Goal: Task Accomplishment & Management: Manage account settings

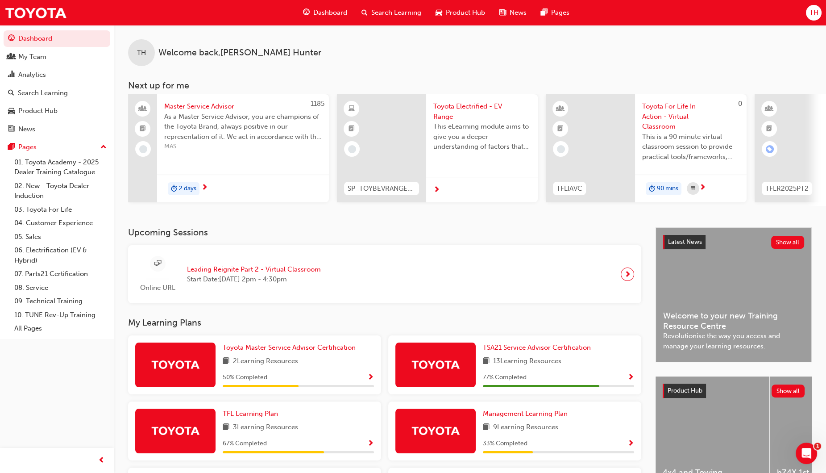
click at [814, 13] on span "TH" at bounding box center [813, 13] width 9 height 10
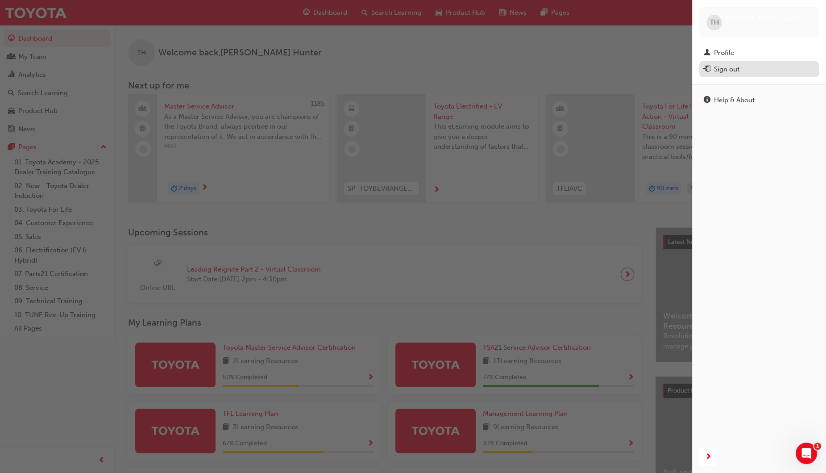
click at [730, 68] on div "Sign out" at bounding box center [726, 69] width 25 height 10
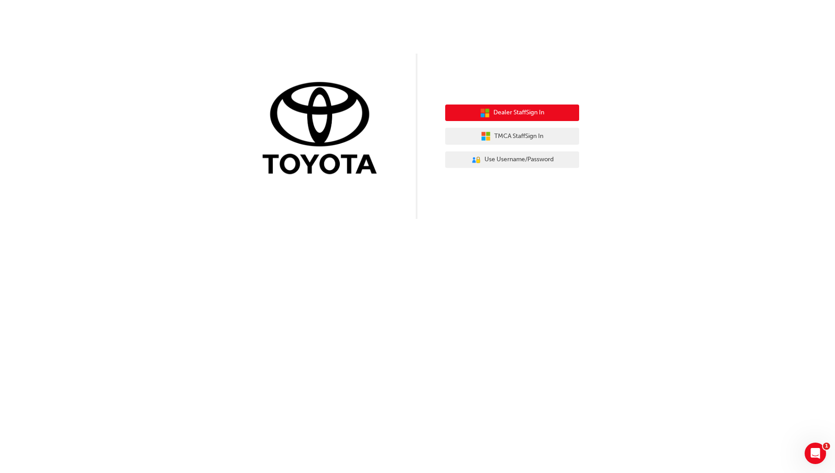
click at [516, 113] on span "Dealer Staff Sign In" at bounding box center [518, 113] width 51 height 10
click at [513, 112] on span "Dealer Staff Sign In" at bounding box center [518, 113] width 51 height 10
